Goal: Find specific page/section: Find specific page/section

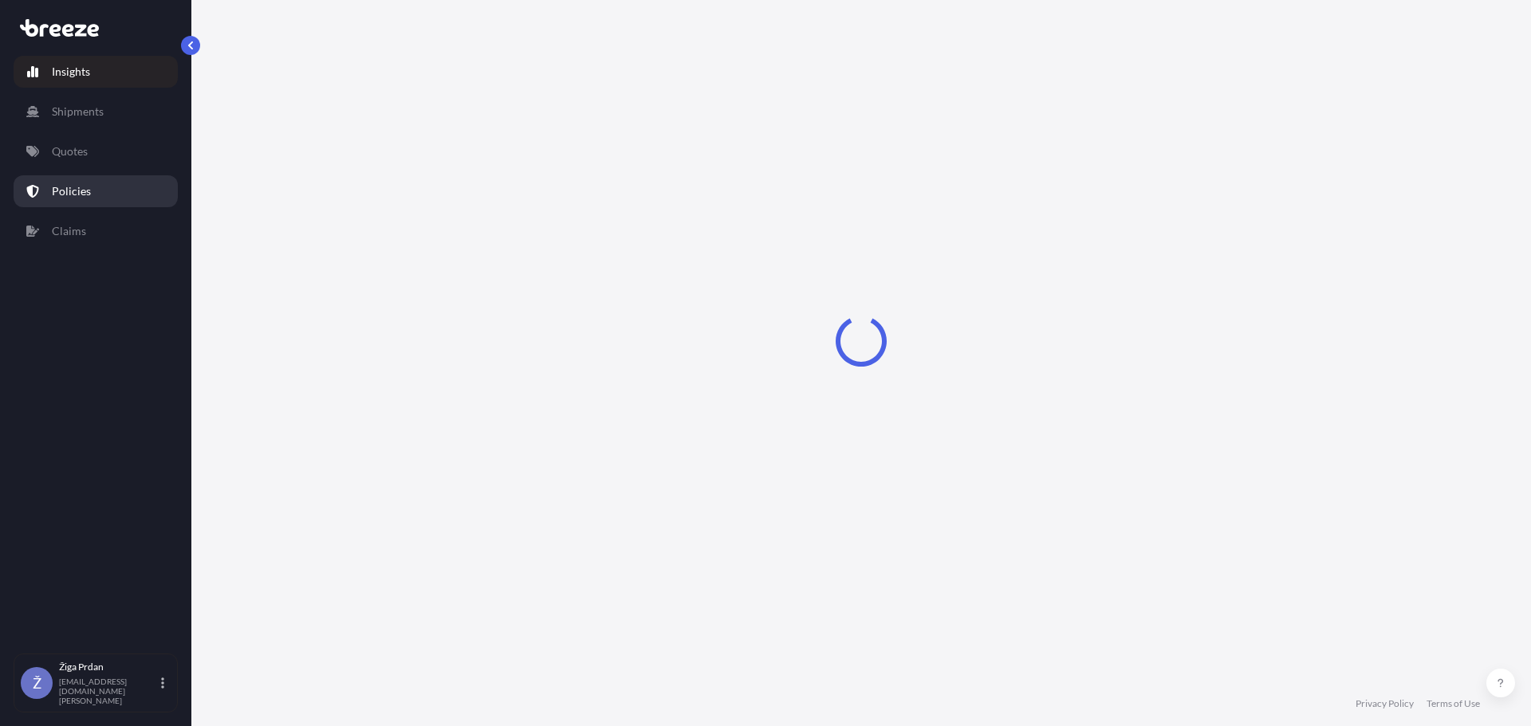
click at [125, 183] on link "Policies" at bounding box center [96, 191] width 164 height 32
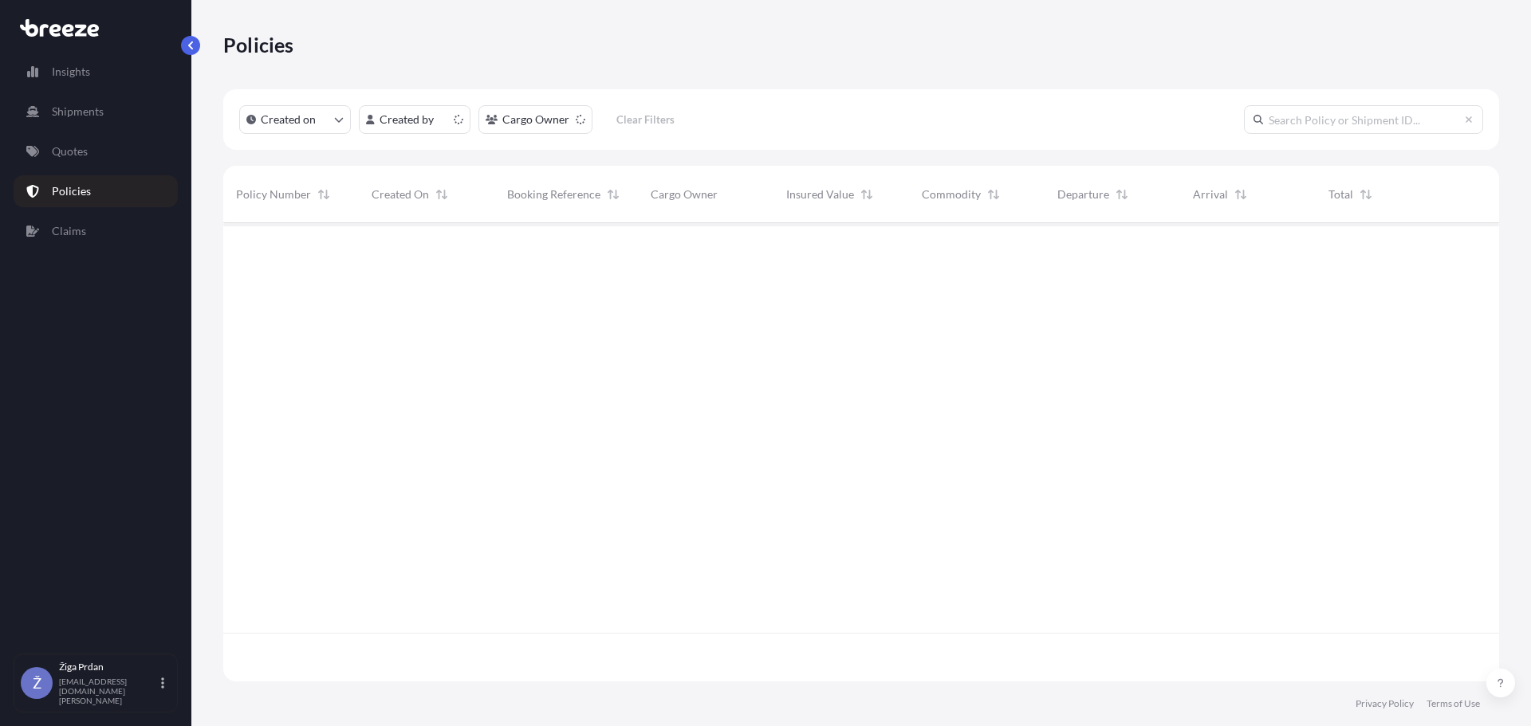
scroll to position [455, 1264]
click at [87, 231] on link "Claims" at bounding box center [96, 231] width 164 height 32
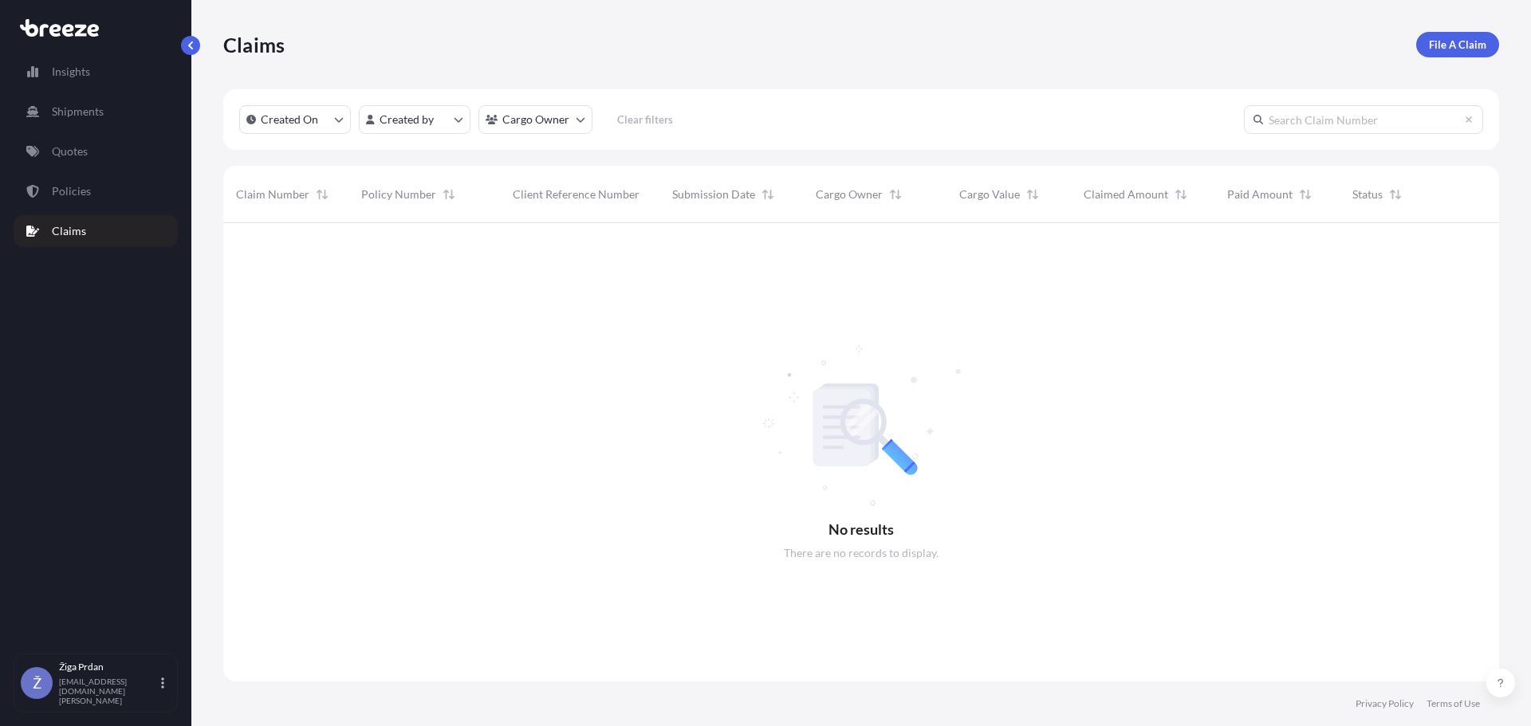
scroll to position [504, 1264]
click at [100, 188] on link "Policies" at bounding box center [96, 191] width 164 height 32
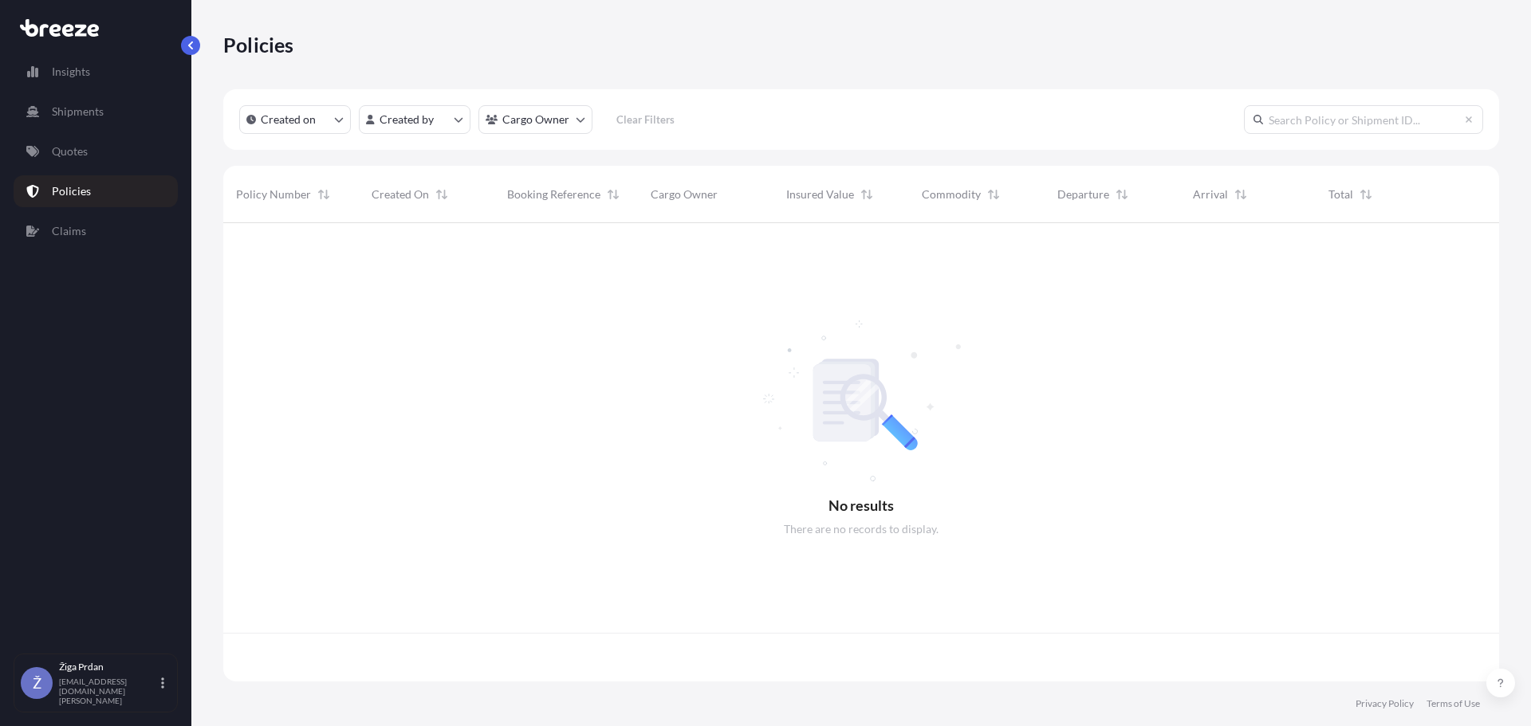
scroll to position [455, 1264]
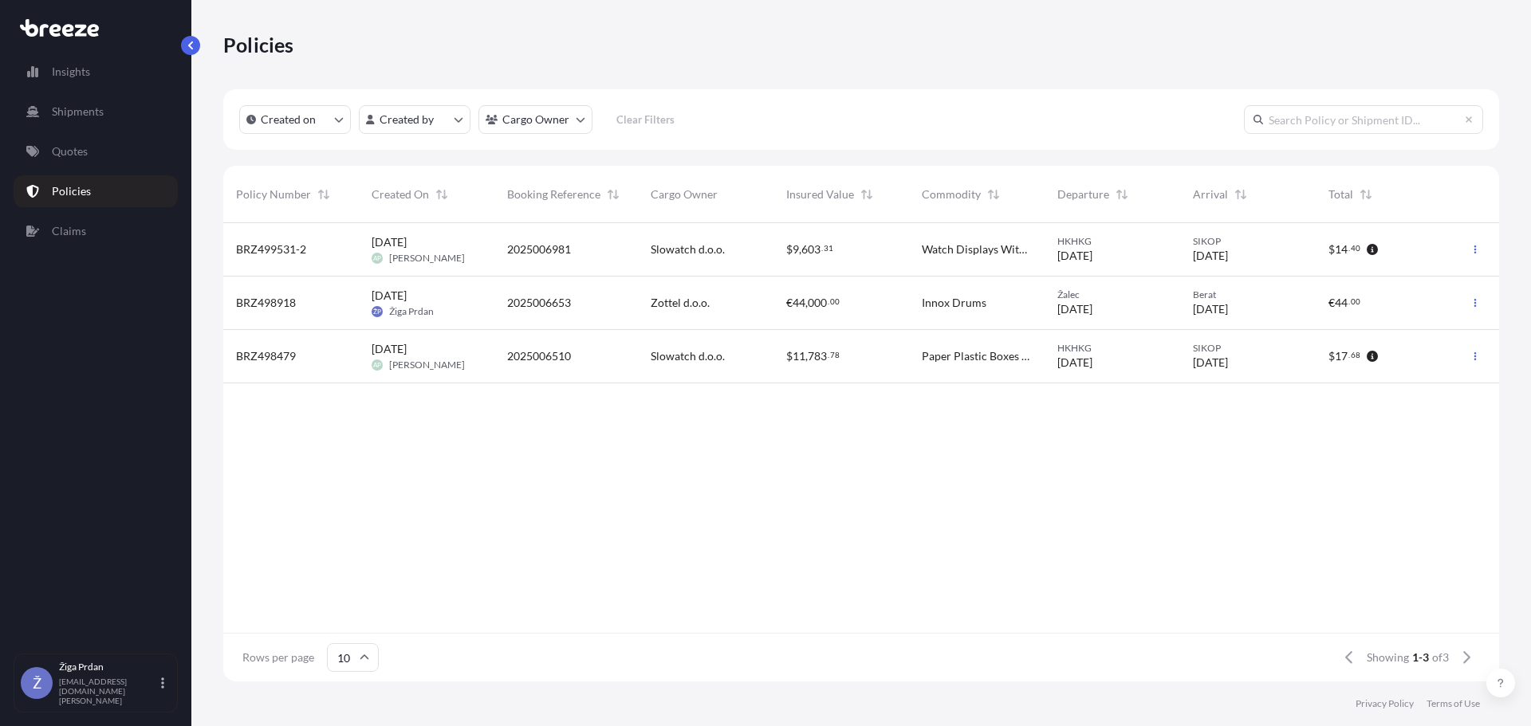
click at [714, 297] on div "Zottel d.o.o." at bounding box center [706, 303] width 110 height 16
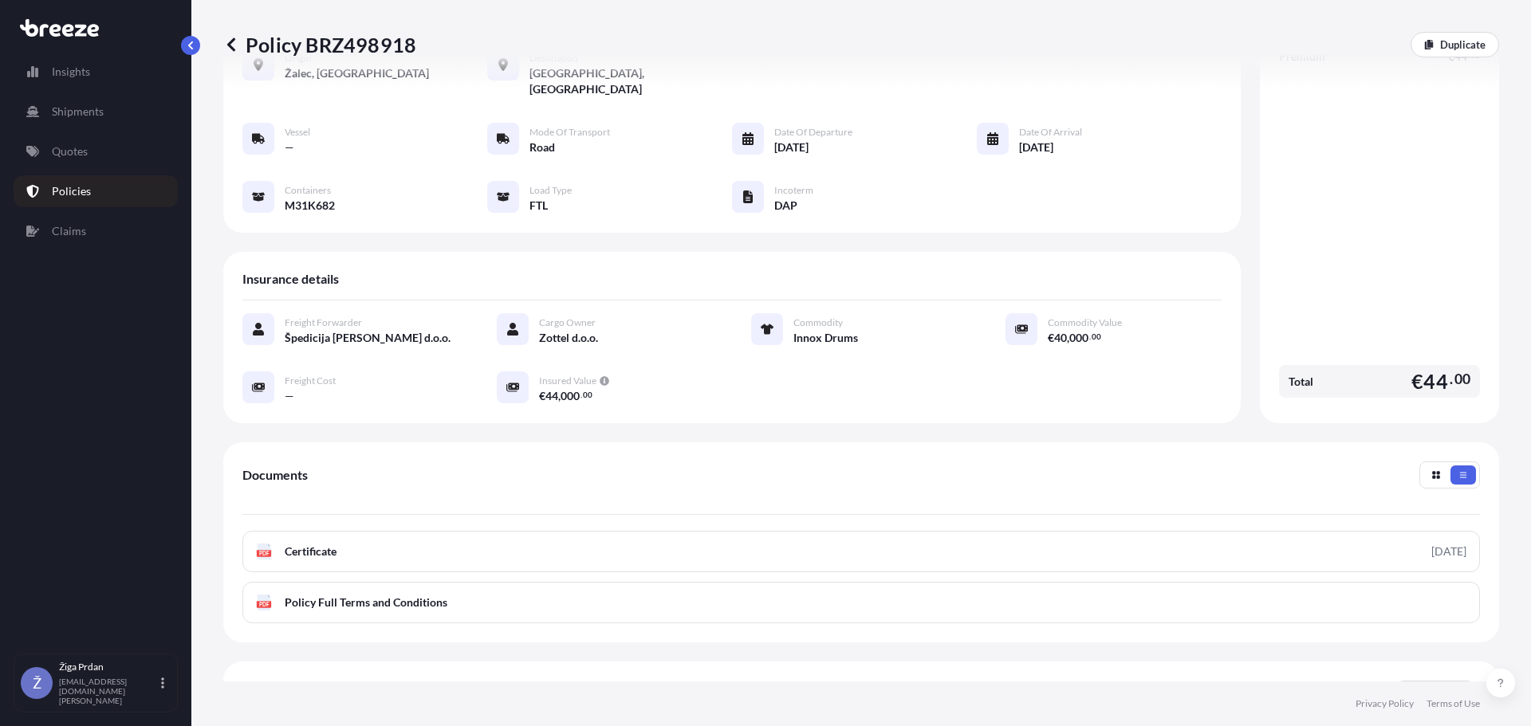
scroll to position [217, 0]
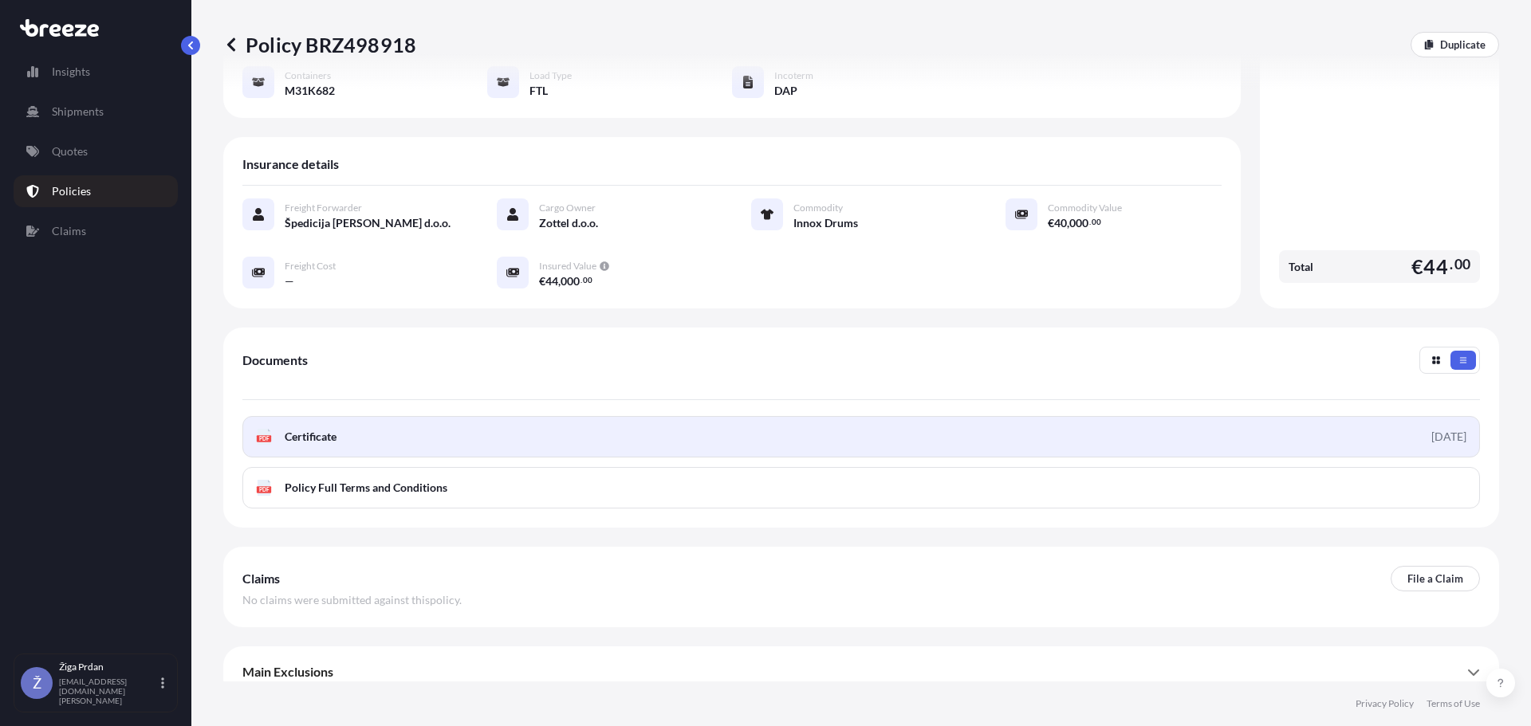
click at [313, 429] on link "PDF Certificate [DATE]" at bounding box center [860, 436] width 1237 height 41
